Goal: Transaction & Acquisition: Book appointment/travel/reservation

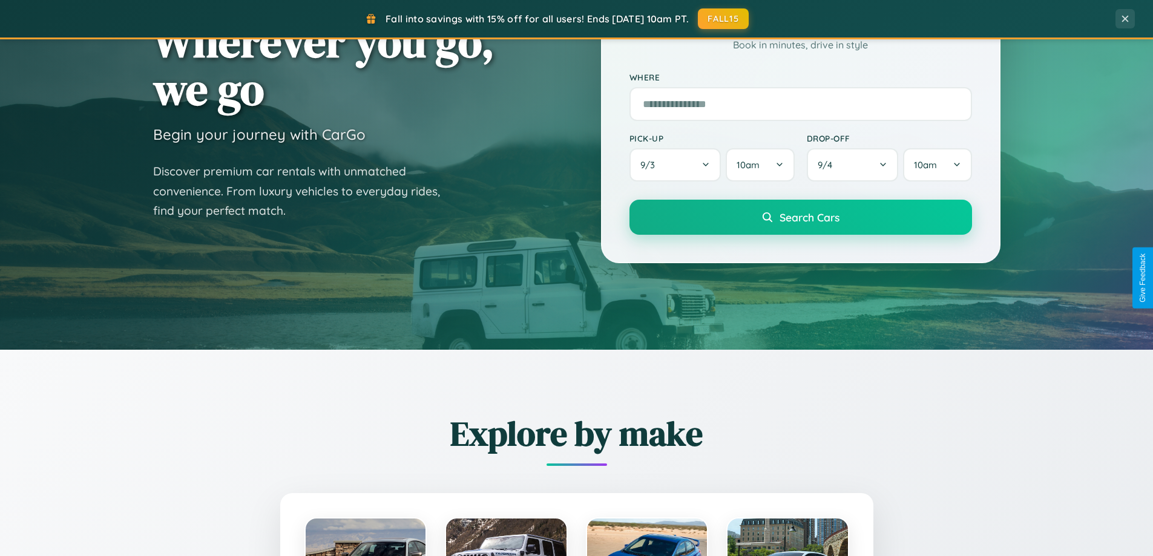
scroll to position [522, 0]
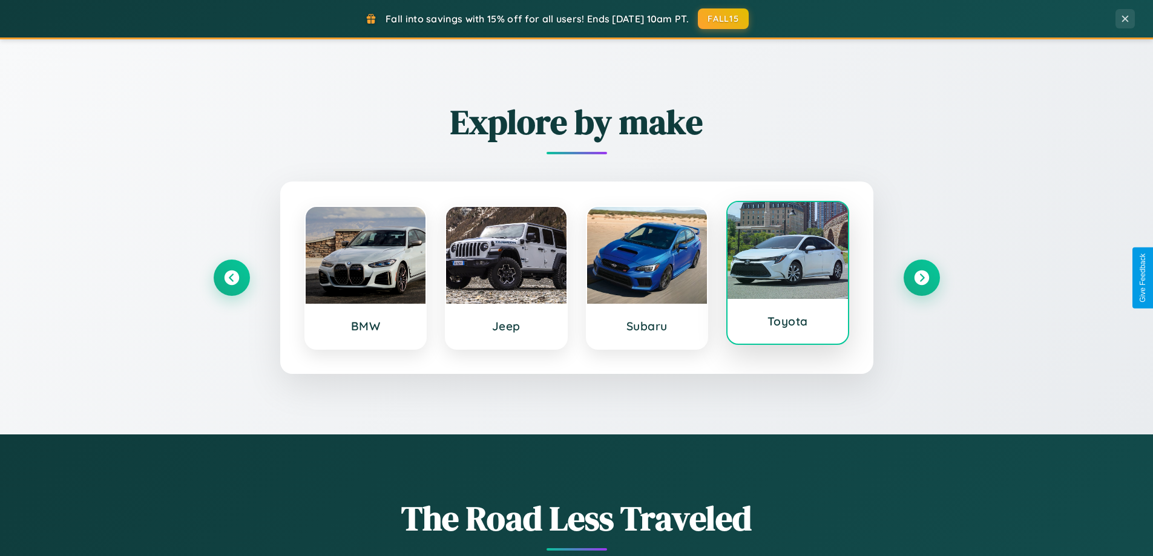
click at [787, 275] on div at bounding box center [787, 250] width 120 height 97
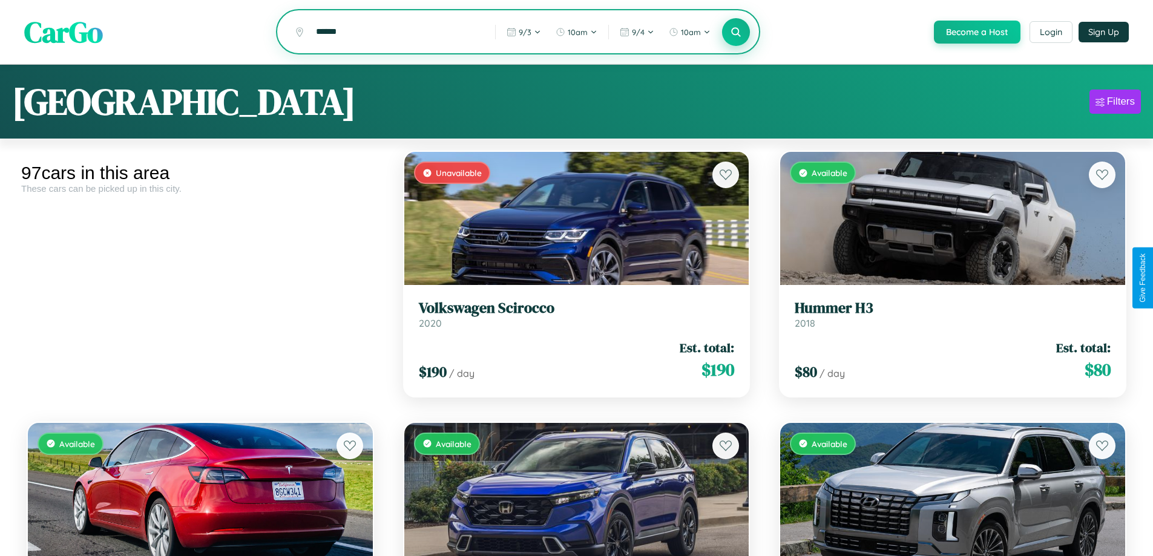
click at [735, 33] on icon at bounding box center [735, 31] width 11 height 11
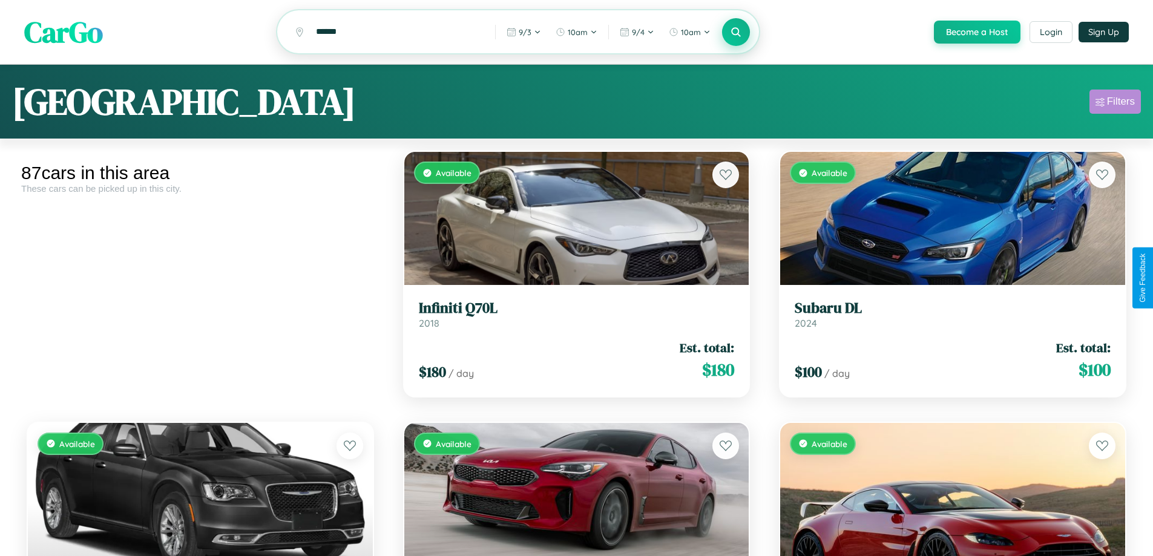
click at [1115, 103] on div "Filters" at bounding box center [1121, 102] width 28 height 12
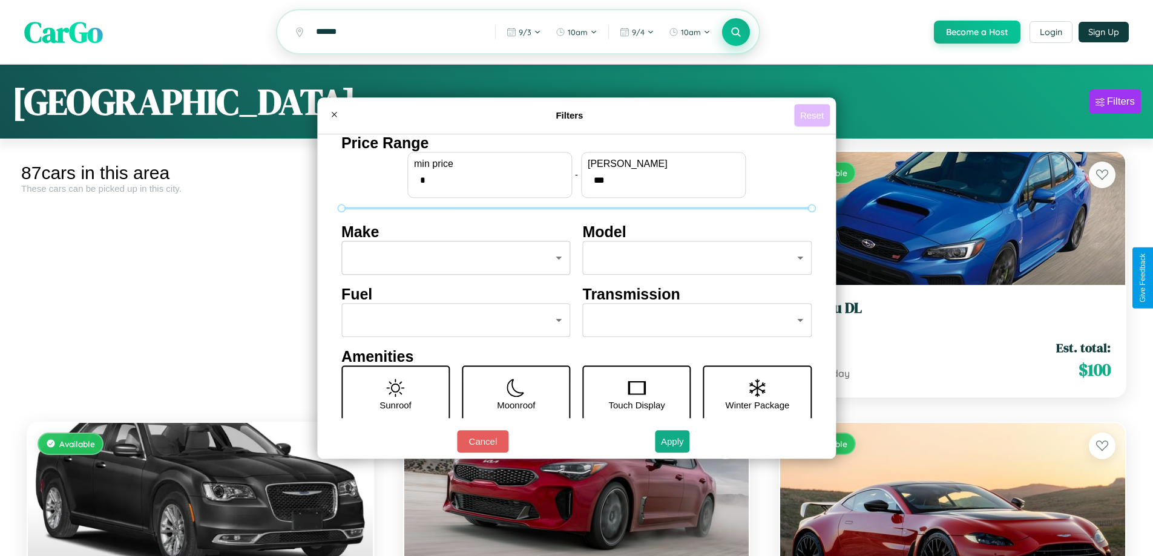
click at [813, 115] on button "Reset" at bounding box center [812, 115] width 36 height 22
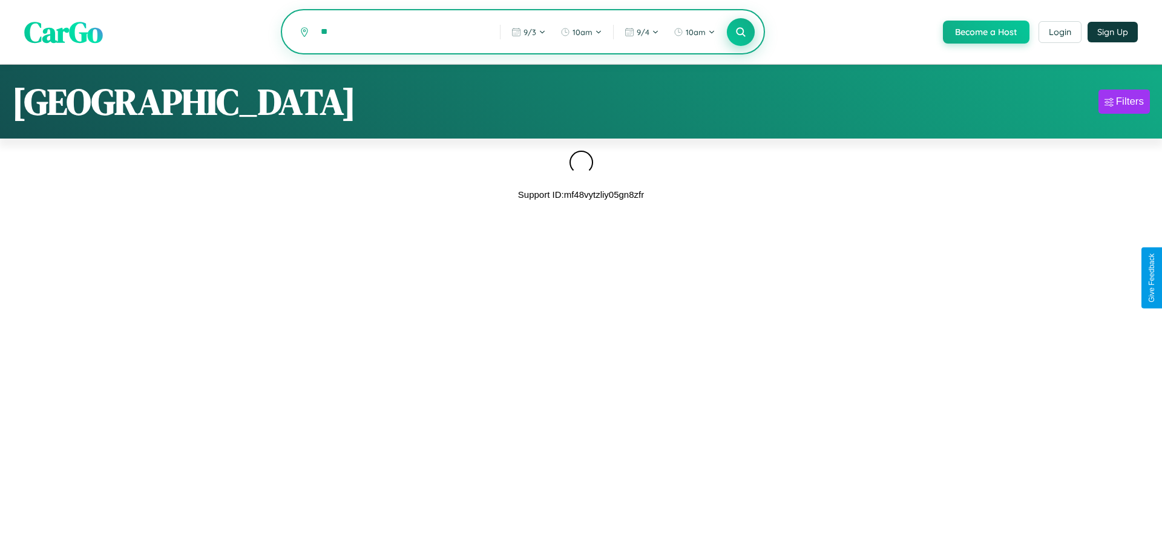
type input "*"
type input "*****"
click at [739, 32] on icon at bounding box center [740, 31] width 11 height 11
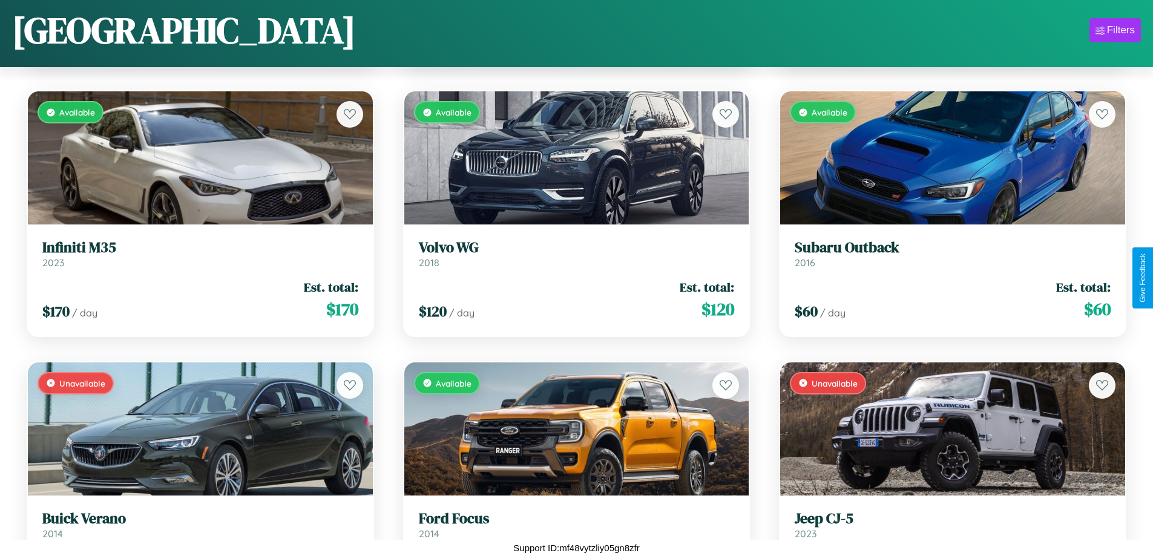
scroll to position [2338, 0]
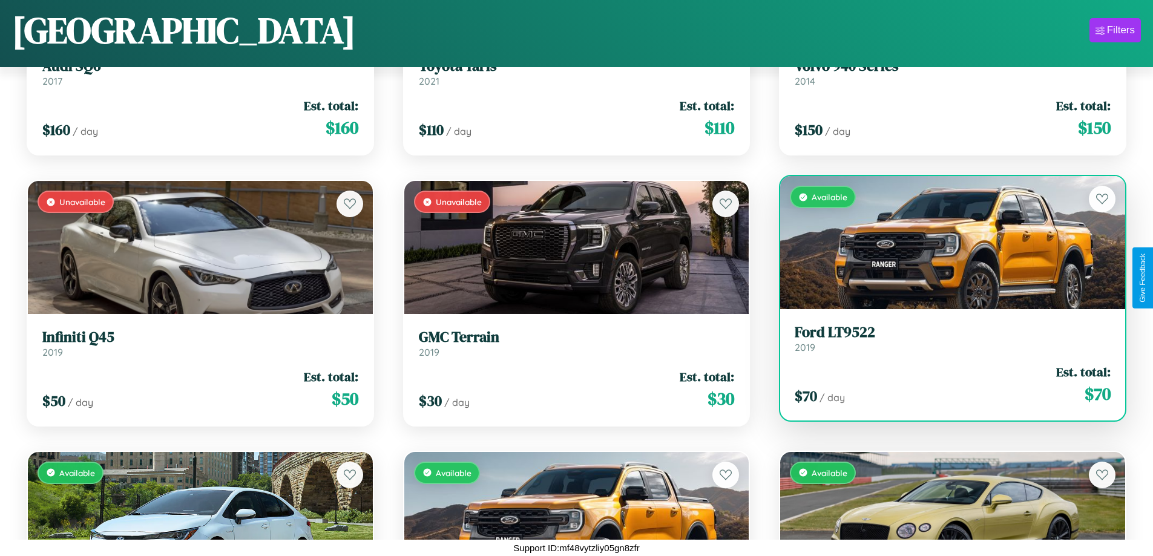
click at [945, 342] on link "Ford LT9522 2019" at bounding box center [952, 339] width 316 height 30
